Goal: Information Seeking & Learning: Learn about a topic

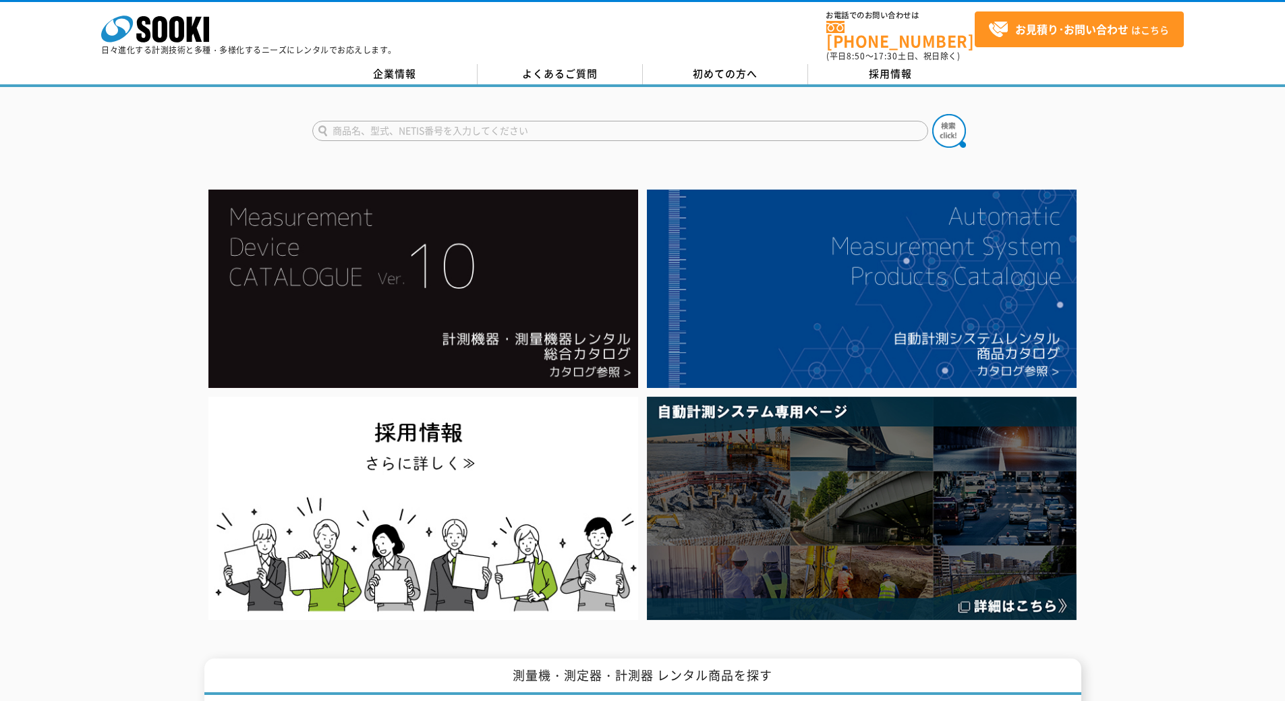
type input "T"
type input "TA417"
click at [932, 114] on button at bounding box center [949, 131] width 34 height 34
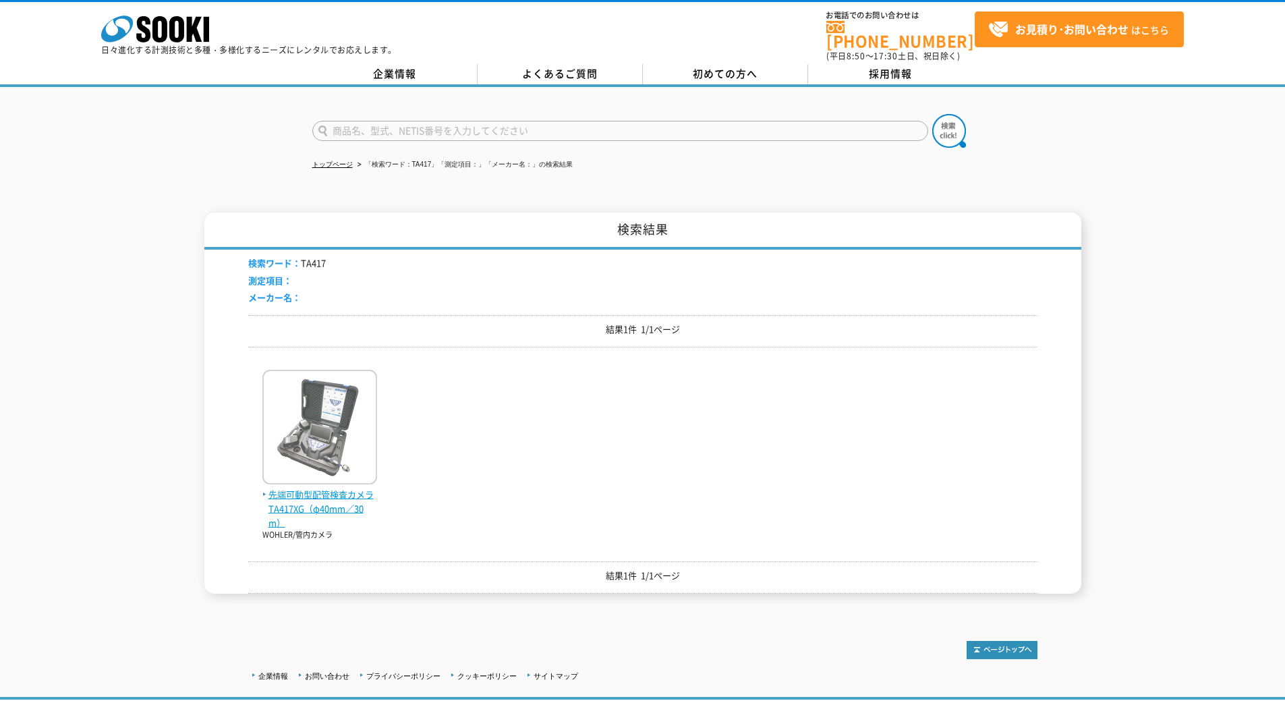
click at [355, 400] on img at bounding box center [319, 429] width 115 height 118
click at [320, 405] on img at bounding box center [319, 429] width 115 height 118
click at [295, 431] on img at bounding box center [319, 429] width 115 height 118
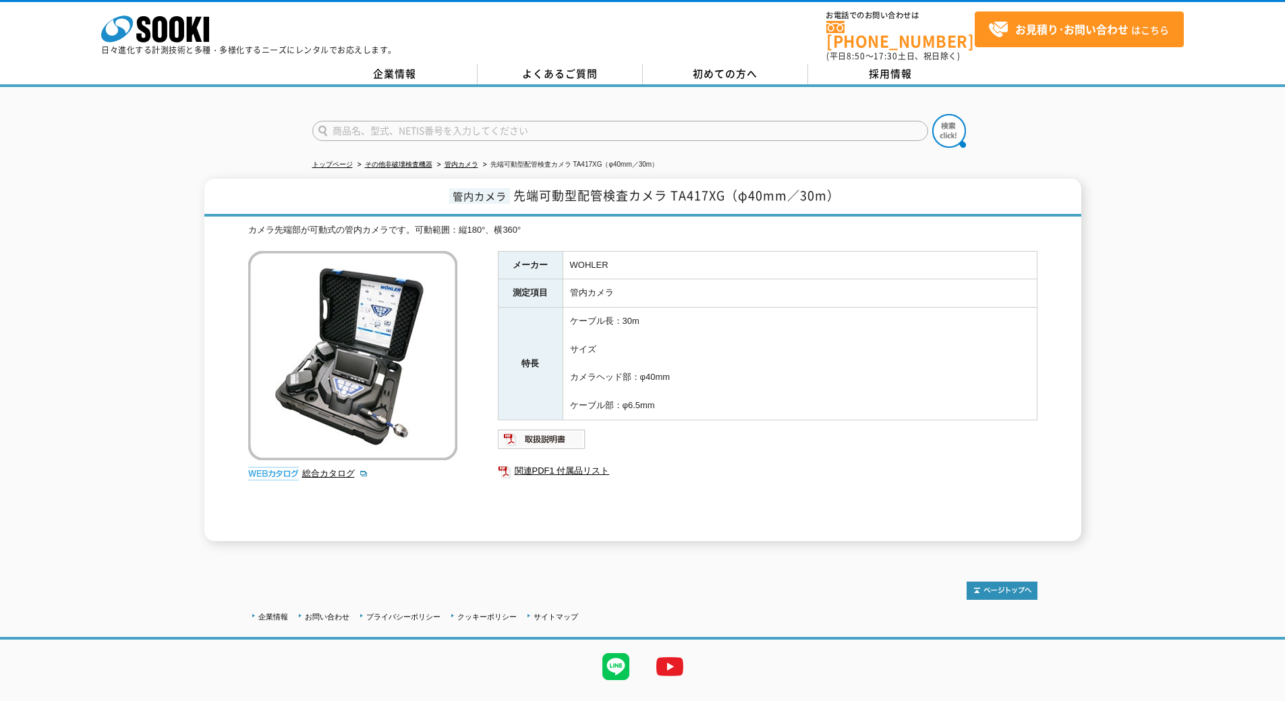
scroll to position [24, 0]
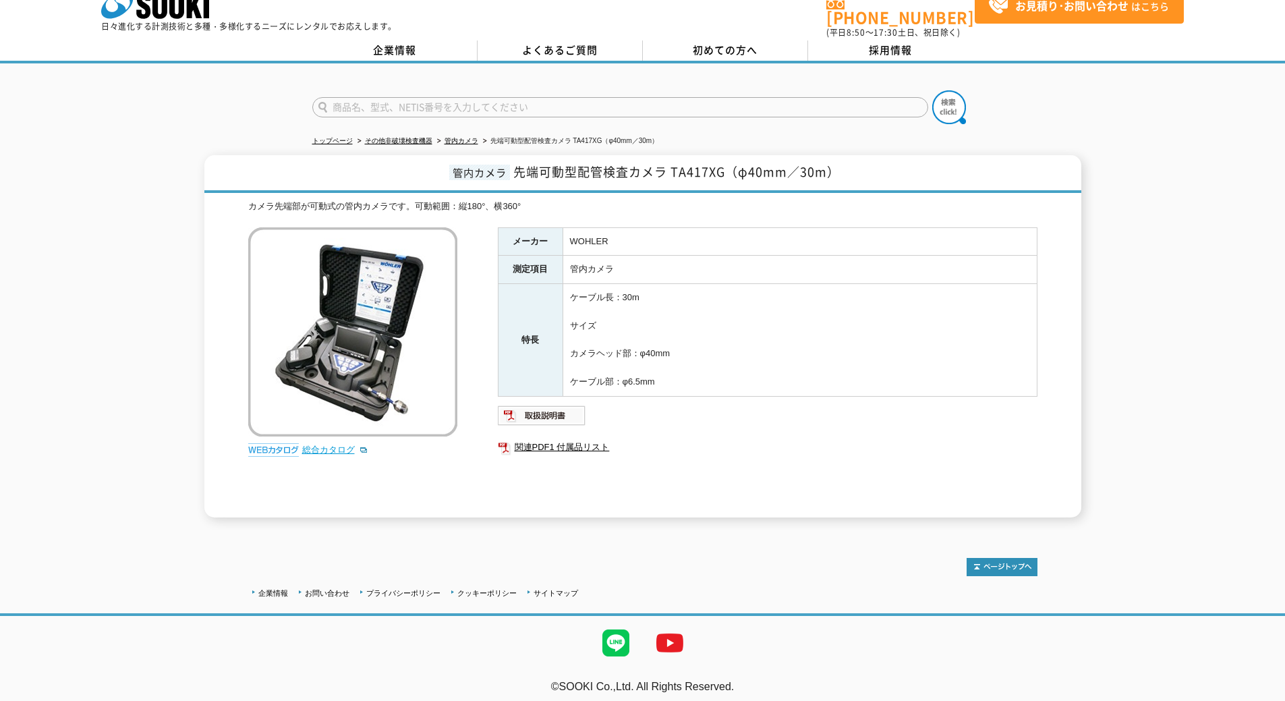
click at [334, 444] on link "総合カタログ" at bounding box center [335, 449] width 66 height 10
click at [360, 372] on img at bounding box center [352, 331] width 209 height 209
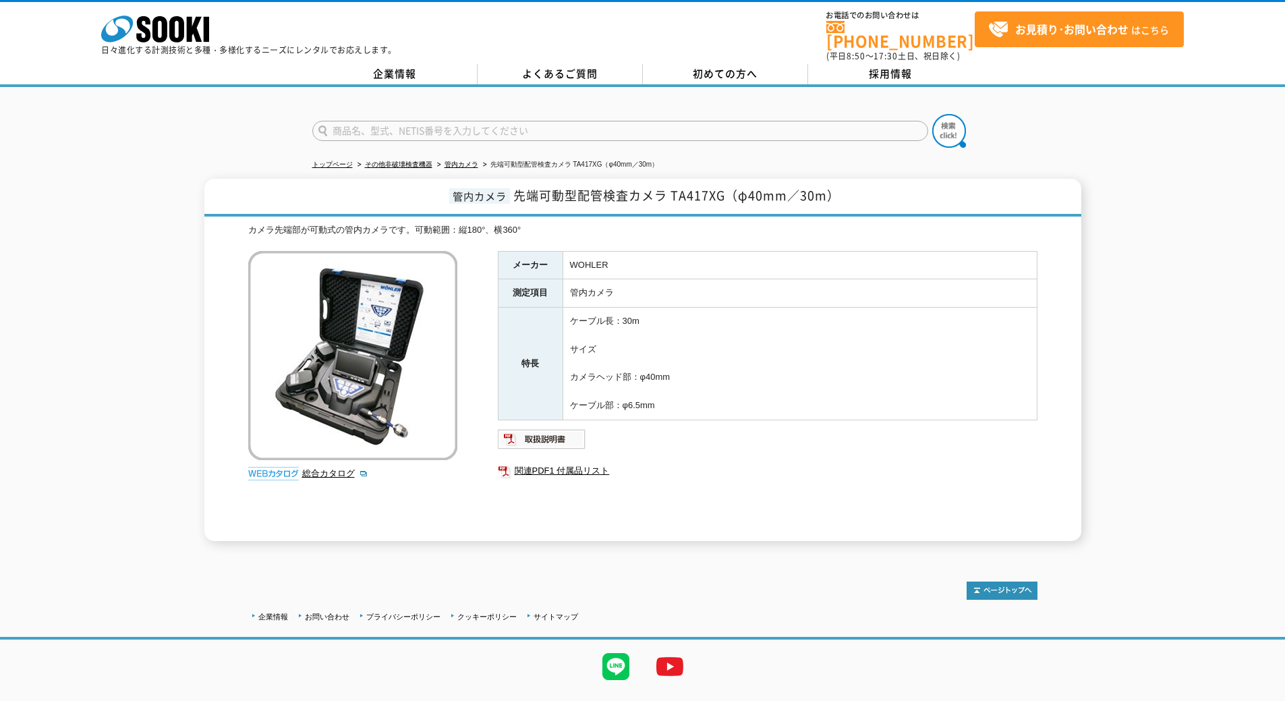
click at [329, 401] on img at bounding box center [352, 355] width 209 height 209
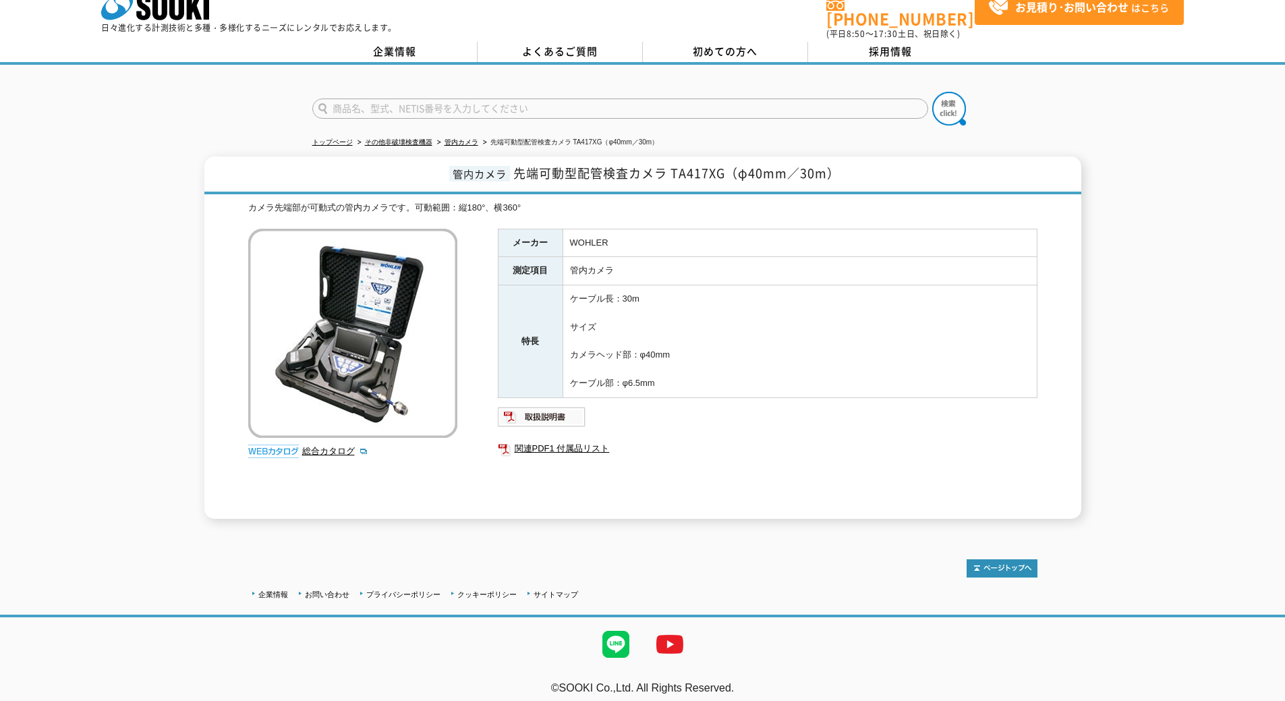
scroll to position [24, 0]
